Goal: Task Accomplishment & Management: Manage account settings

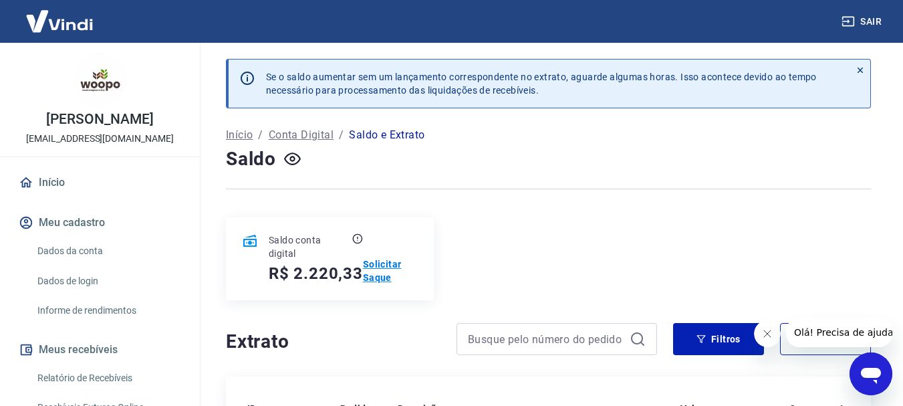
click at [379, 265] on p "Solicitar Saque" at bounding box center [390, 270] width 55 height 27
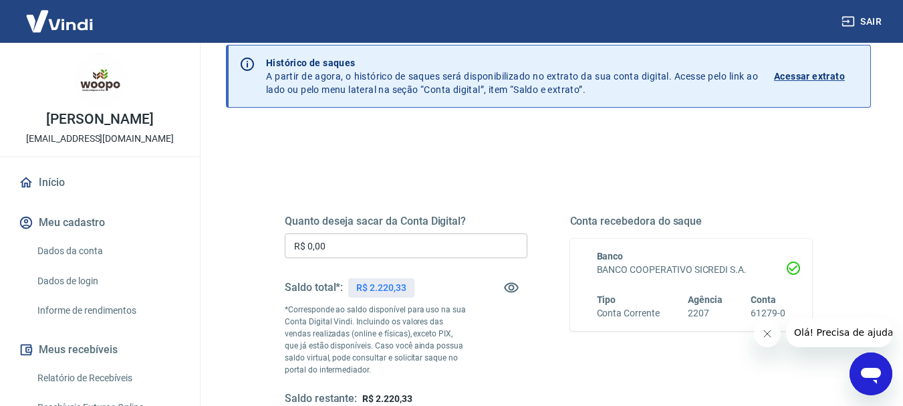
scroll to position [201, 0]
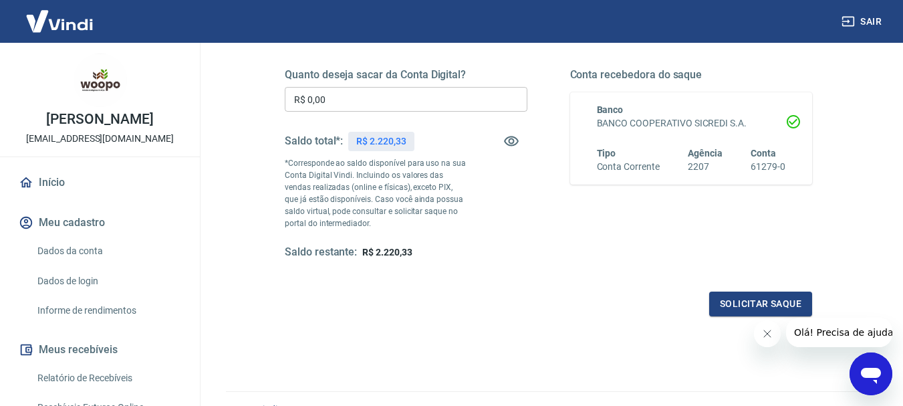
click at [356, 96] on input "R$ 0,00" at bounding box center [406, 99] width 243 height 25
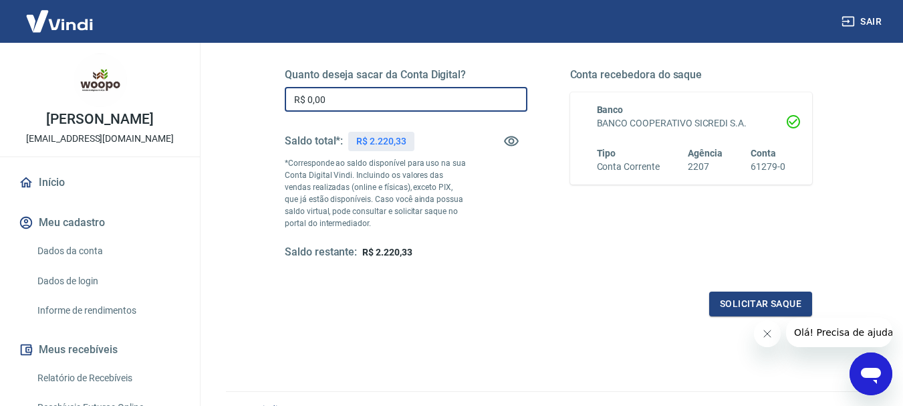
drag, startPoint x: 356, startPoint y: 96, endPoint x: 210, endPoint y: 106, distance: 146.1
click at [236, 104] on div "Quanto deseja sacar da Conta Digital? R$ 0,00 ​ Saldo total*: R$ 2.220,33 *Corr…" at bounding box center [548, 228] width 645 height 490
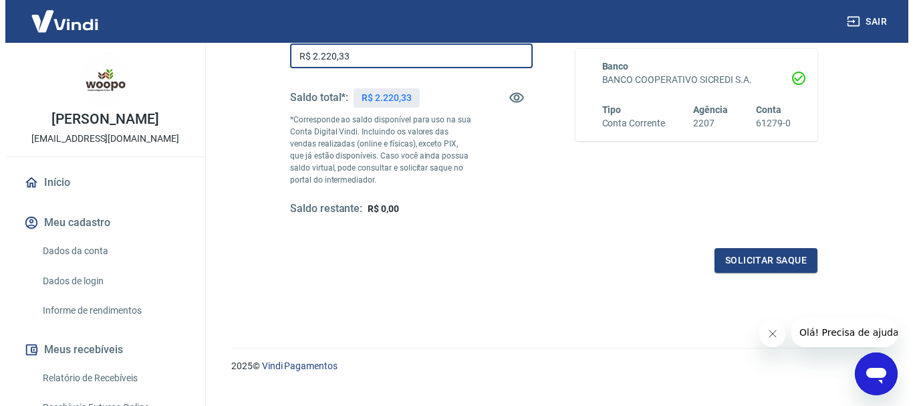
scroll to position [267, 0]
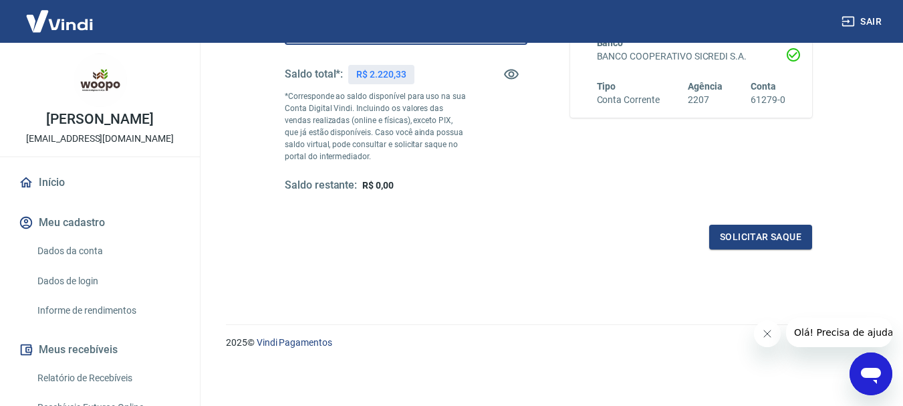
type input "R$ 2.220,33"
click at [748, 233] on button "Solicitar saque" at bounding box center [760, 237] width 103 height 25
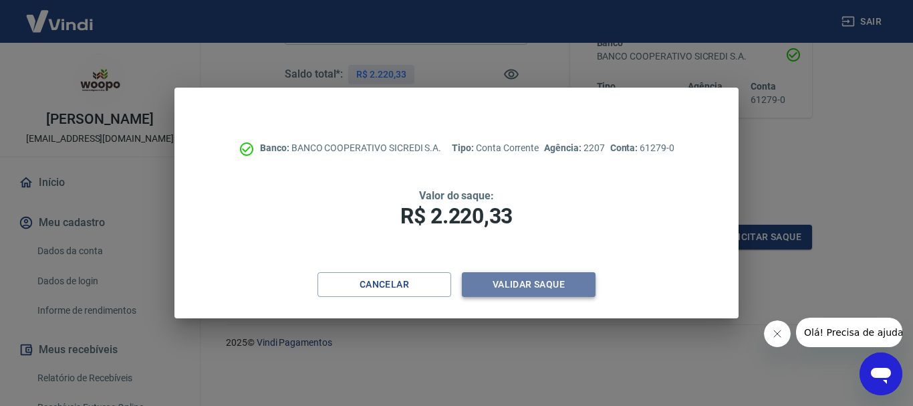
click at [528, 283] on button "Validar saque" at bounding box center [529, 284] width 134 height 25
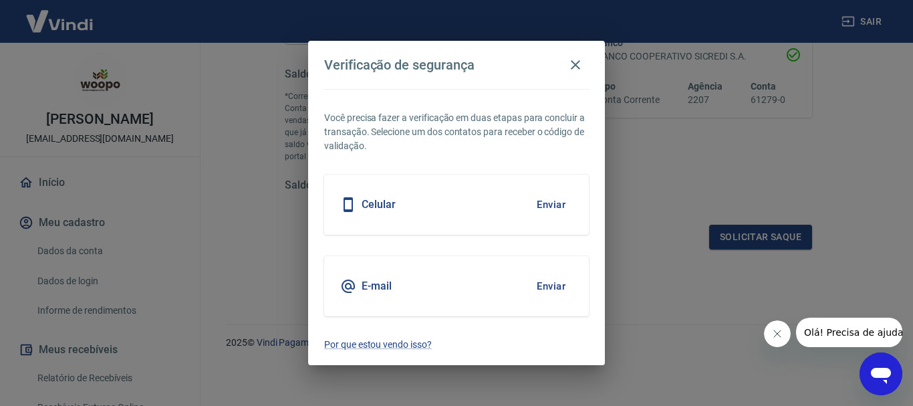
click at [539, 283] on button "Enviar" at bounding box center [551, 286] width 43 height 28
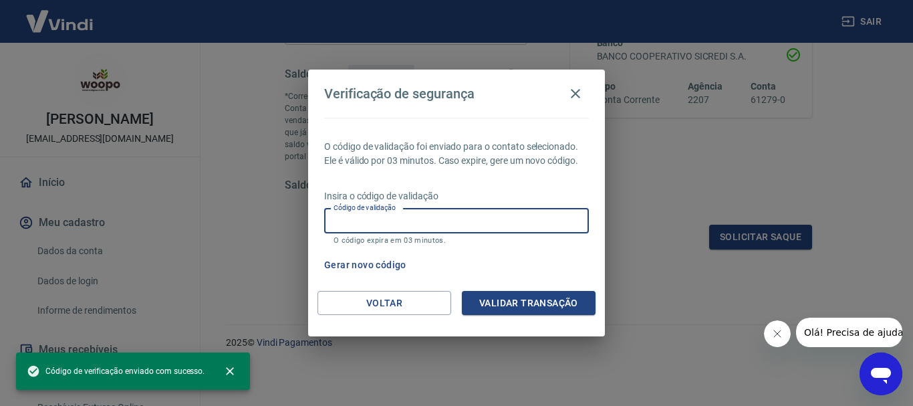
drag, startPoint x: 371, startPoint y: 218, endPoint x: 367, endPoint y: 205, distance: 13.3
click at [371, 218] on input "Código de validação" at bounding box center [456, 221] width 265 height 25
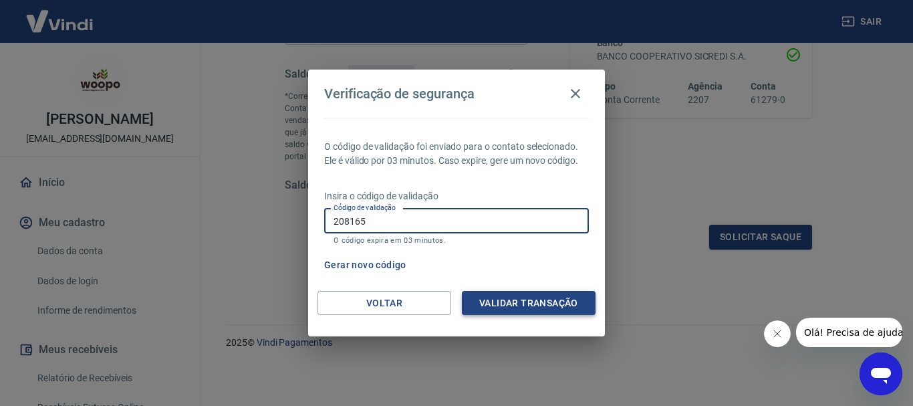
type input "208165"
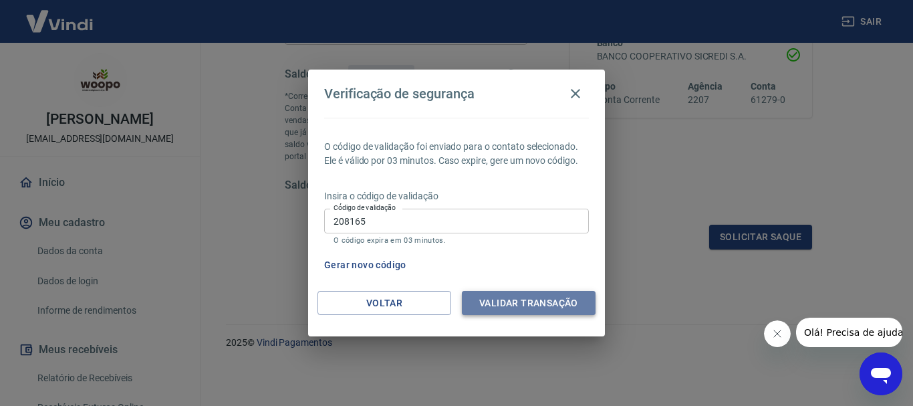
click at [526, 302] on button "Validar transação" at bounding box center [529, 303] width 134 height 25
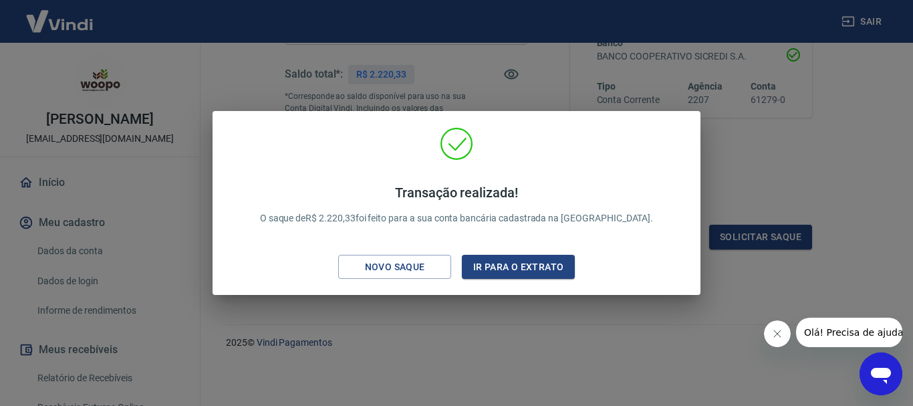
click at [515, 319] on div "Transação realizada! O saque de R$ 2.220,33 foi feito para a sua conta bancária…" at bounding box center [456, 203] width 913 height 406
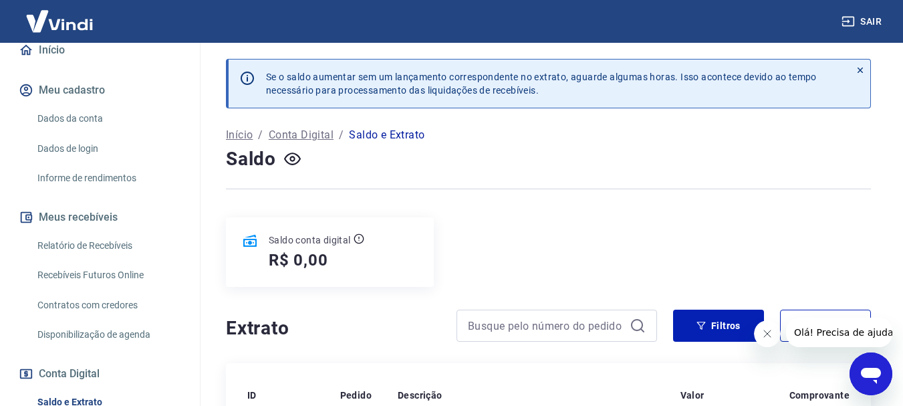
scroll to position [134, 0]
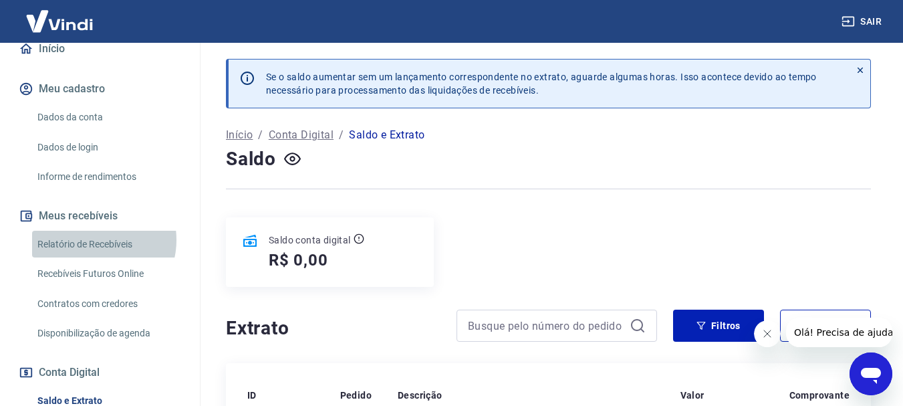
click at [94, 253] on link "Relatório de Recebíveis" at bounding box center [108, 244] width 152 height 27
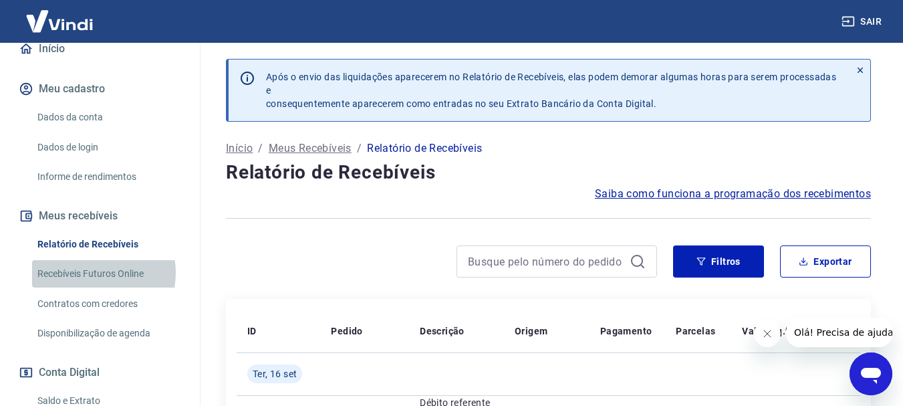
click at [90, 287] on link "Recebíveis Futuros Online" at bounding box center [108, 273] width 152 height 27
